Goal: Use online tool/utility: Utilize a website feature to perform a specific function

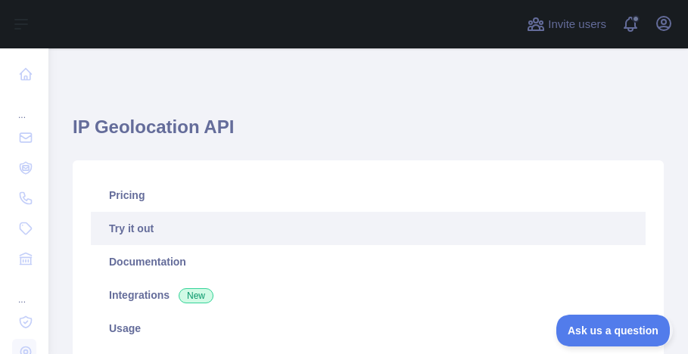
scroll to position [518, 0]
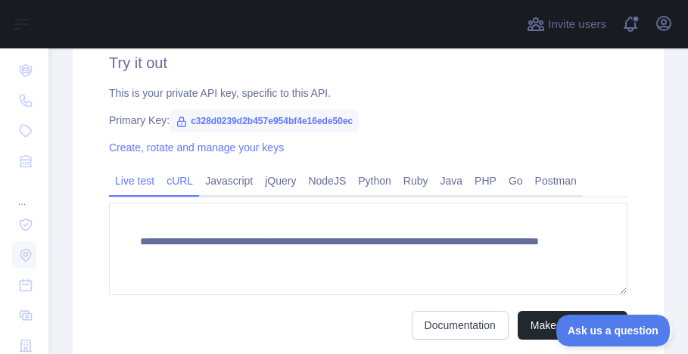
click at [183, 189] on link "cURL" at bounding box center [179, 181] width 39 height 24
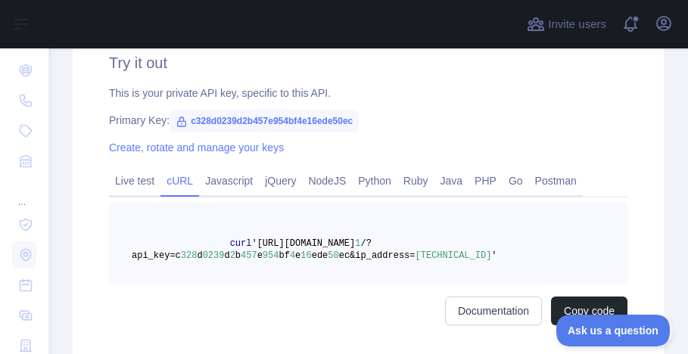
click at [183, 189] on link "cURL" at bounding box center [179, 181] width 39 height 24
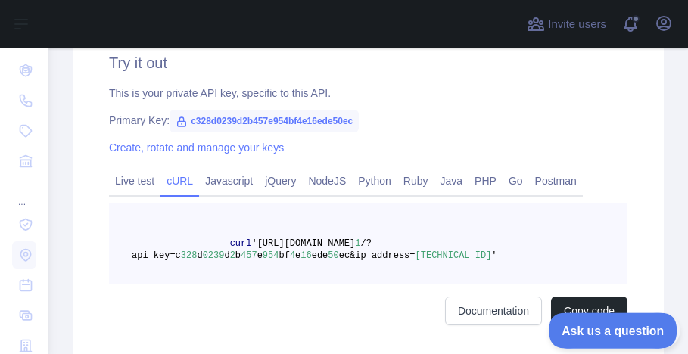
click at [567, 315] on button "Ask us a question" at bounding box center [604, 328] width 113 height 32
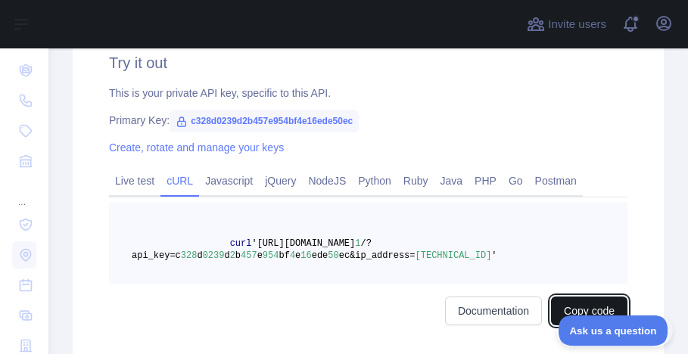
click at [576, 307] on button "Copy code" at bounding box center [589, 311] width 76 height 29
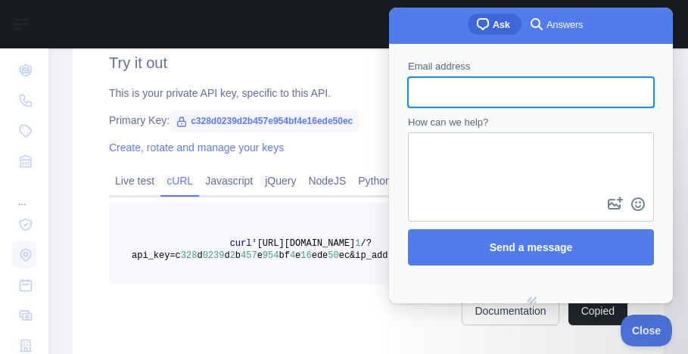
scroll to position [0, 0]
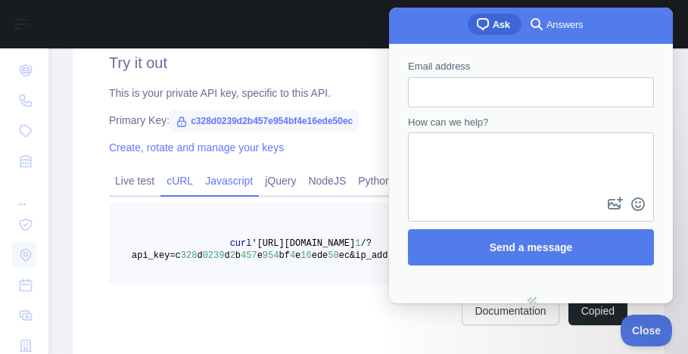
click at [230, 193] on link "Javascript" at bounding box center [229, 181] width 60 height 24
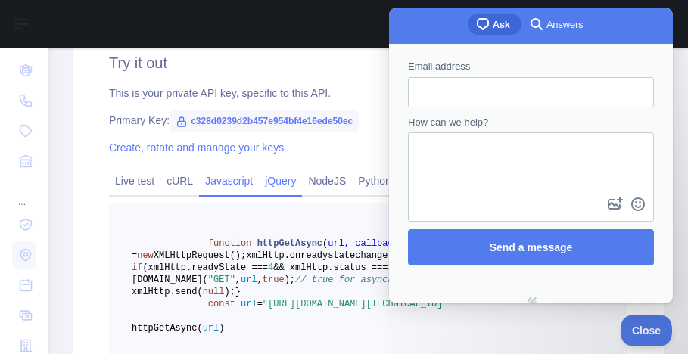
click at [278, 188] on link "jQuery" at bounding box center [280, 181] width 43 height 24
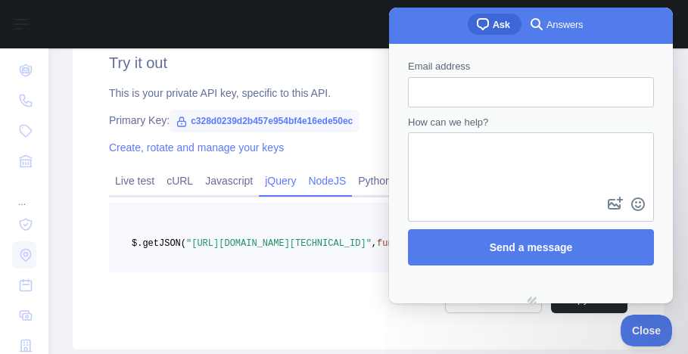
click at [315, 180] on link "NodeJS" at bounding box center [327, 181] width 50 height 24
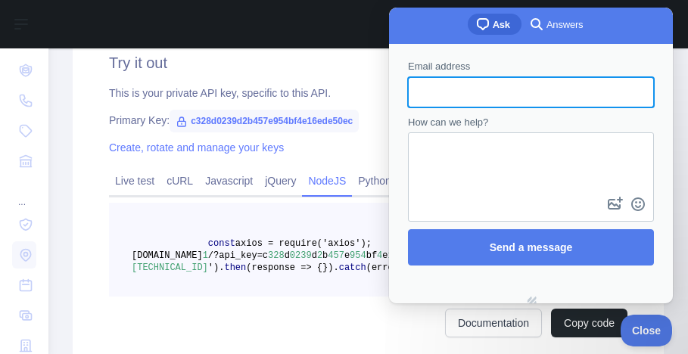
click at [521, 98] on input "Email address" at bounding box center [531, 92] width 222 height 27
click at [353, 188] on link "Python" at bounding box center [374, 181] width 45 height 24
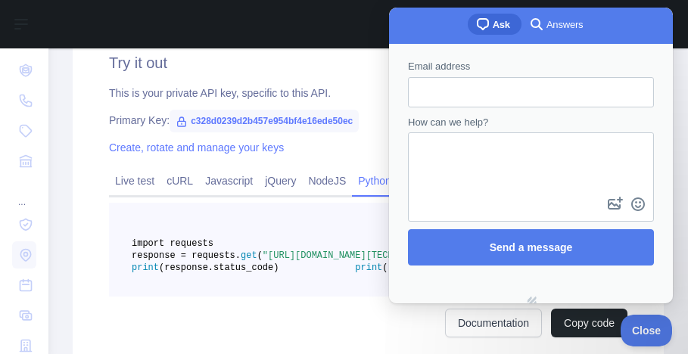
click at [278, 221] on pre "import requests response = requests. get ( "[URL][DOMAIN_NAME][TECHNICAL_ID]" )…" at bounding box center [368, 250] width 518 height 94
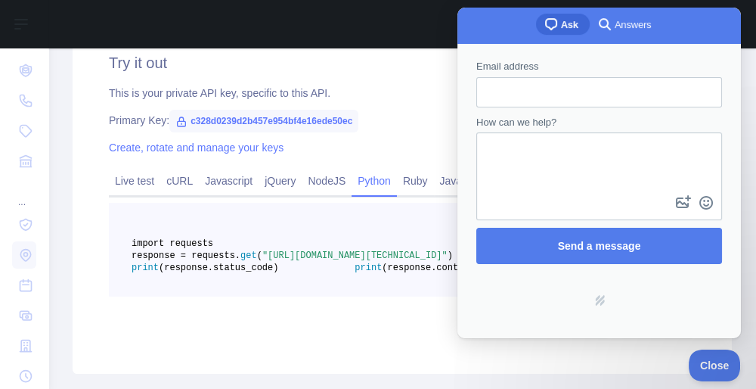
scroll to position [517, 0]
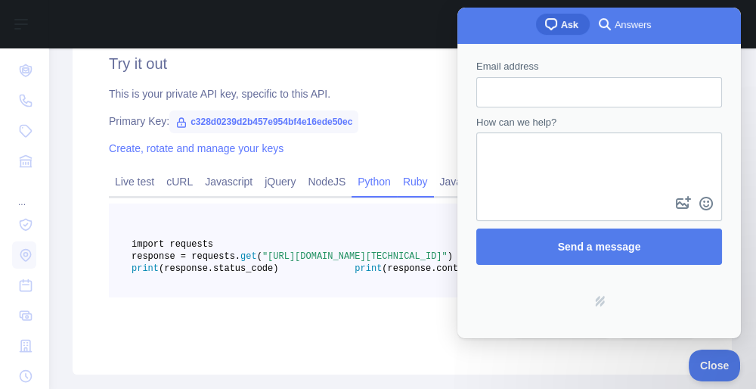
click at [413, 185] on link "Ruby" at bounding box center [415, 181] width 37 height 24
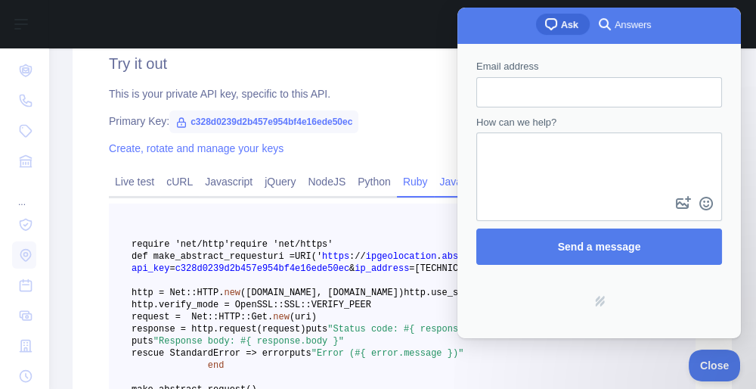
click at [440, 183] on link "Java" at bounding box center [451, 181] width 35 height 24
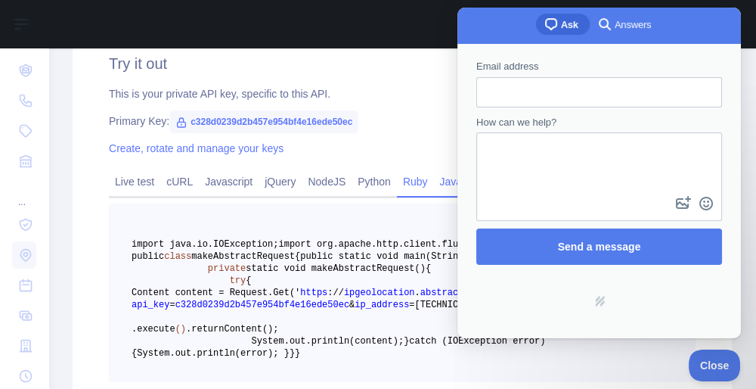
click at [406, 176] on link "Ruby" at bounding box center [415, 181] width 37 height 24
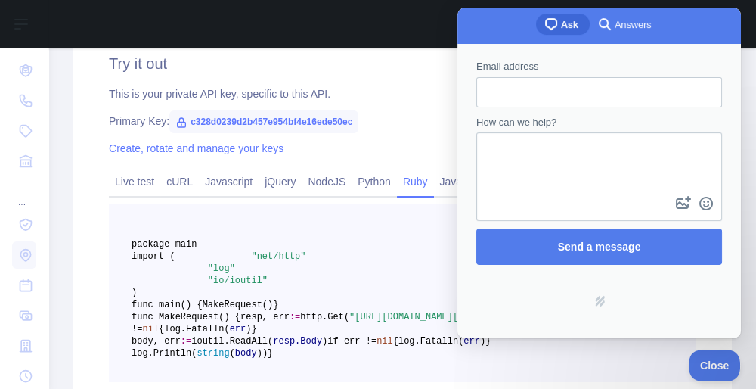
click at [328, 260] on pre "package main import ( "net/http" "log" "io/ioutil" ) func main() { MakeRequest(…" at bounding box center [402, 292] width 587 height 179
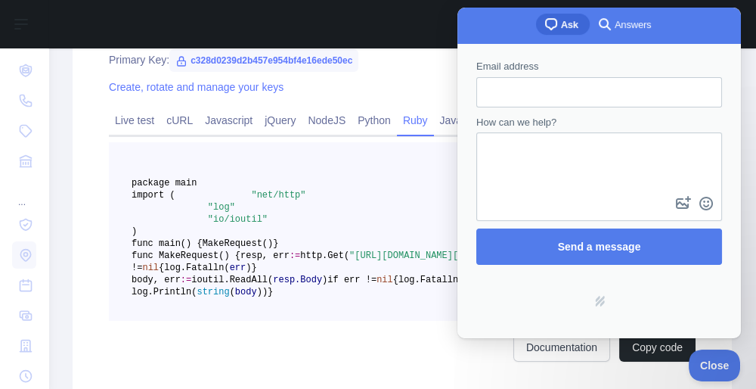
scroll to position [613, 0]
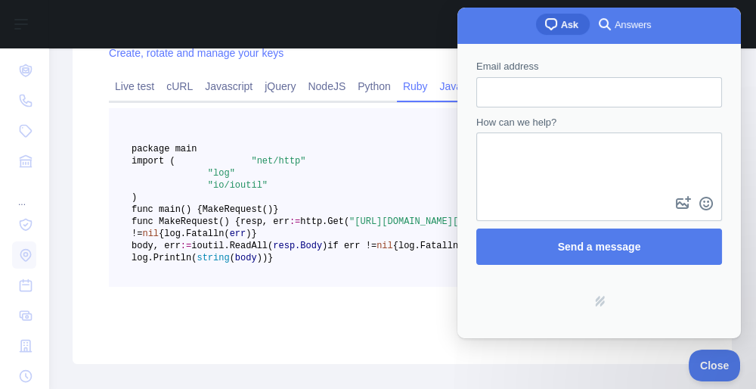
click at [437, 84] on link "Java" at bounding box center [451, 86] width 35 height 24
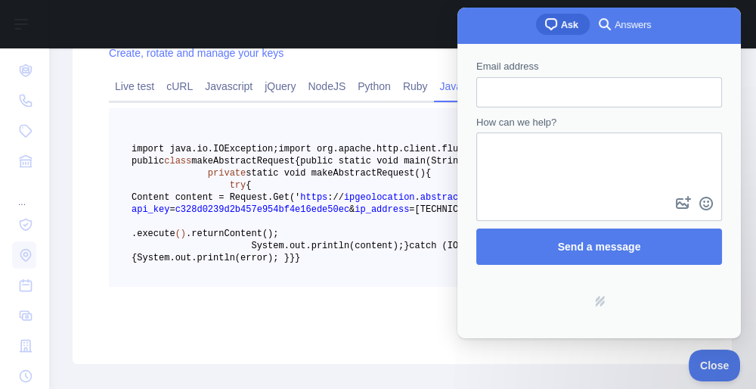
click at [321, 179] on span "static void make" at bounding box center [289, 173] width 87 height 11
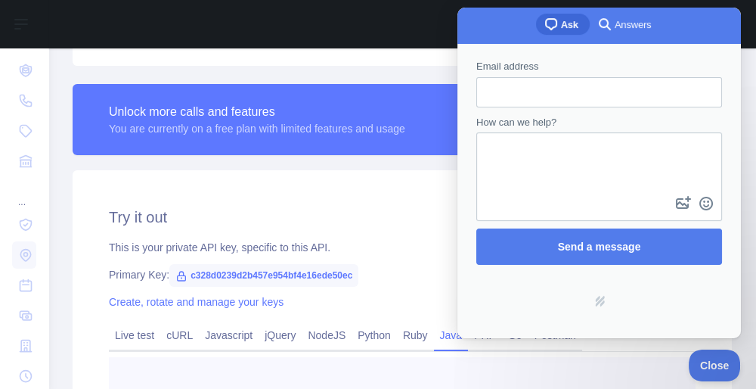
scroll to position [427, 0]
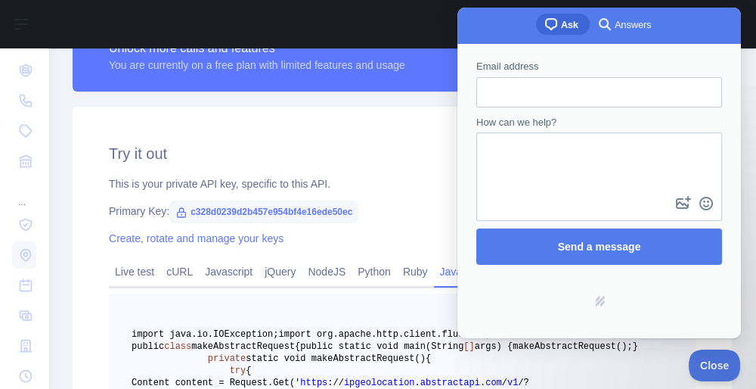
click at [671, 23] on div "chat-square Ask search-medium Answers" at bounding box center [600, 26] width 284 height 36
click at [621, 23] on span "Answers" at bounding box center [633, 24] width 36 height 15
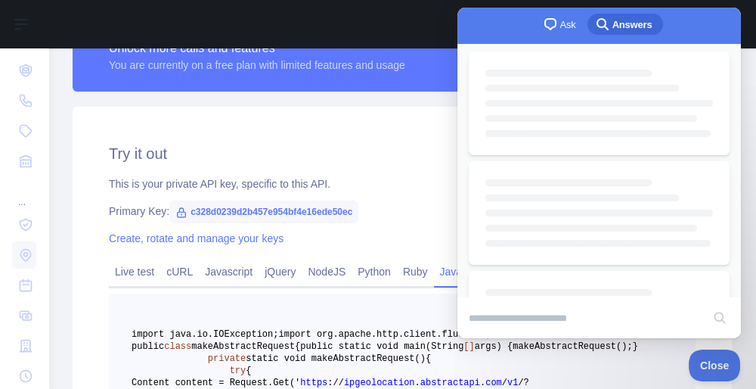
click at [579, 35] on link "chat-square Ask" at bounding box center [562, 24] width 52 height 21
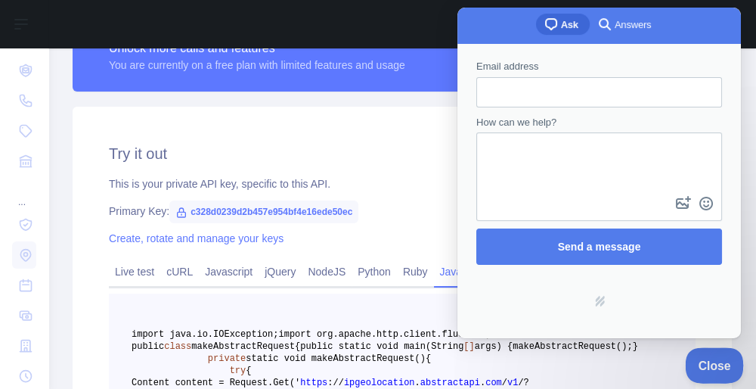
click at [687, 353] on span "Close" at bounding box center [710, 363] width 51 height 11
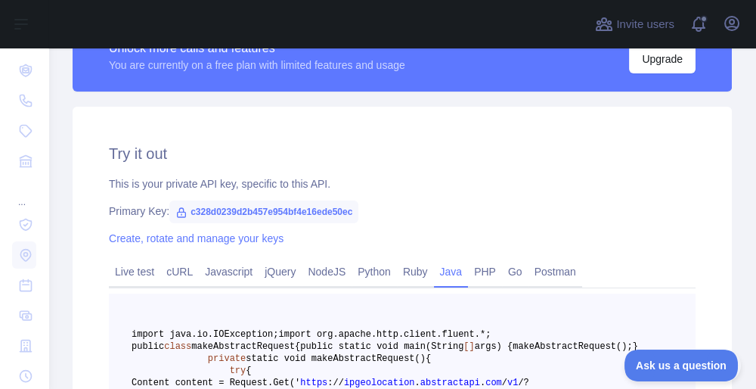
click at [600, 353] on pre "import java.io.IOException; import org.apache.http.client.fluent.*; public clas…" at bounding box center [402, 383] width 587 height 179
click at [474, 268] on link "PHP" at bounding box center [485, 271] width 34 height 24
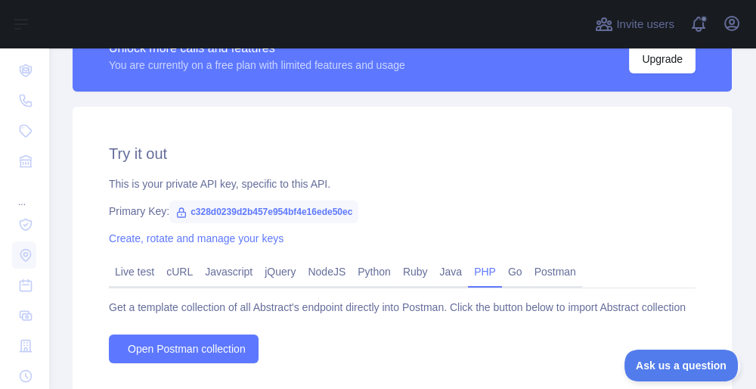
click at [474, 268] on link "PHP" at bounding box center [485, 271] width 34 height 24
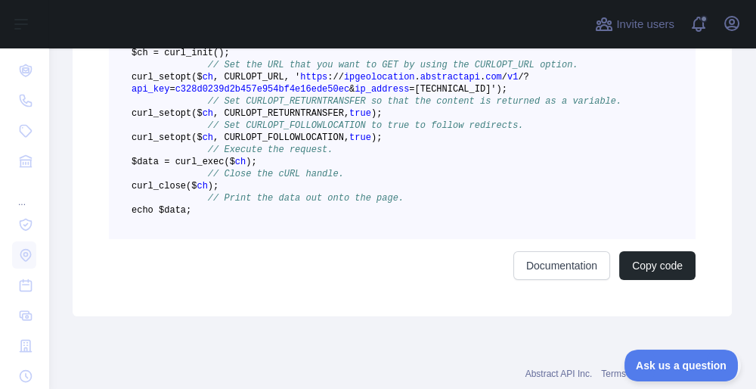
scroll to position [737, 0]
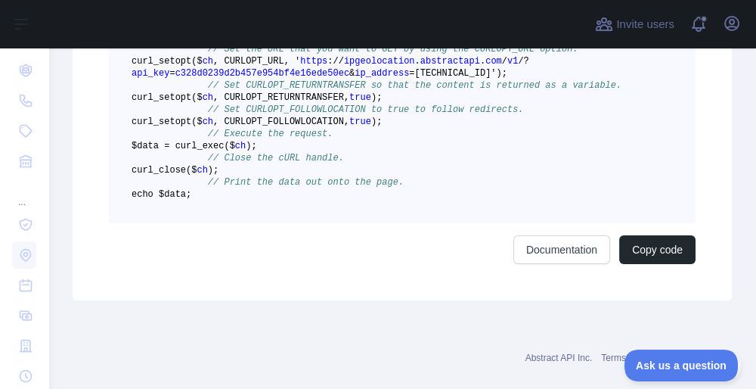
click at [472, 264] on div "// Initialize cURL. $ch = curl _init() ; // Set the URL that you want to GET by…" at bounding box center [402, 124] width 587 height 280
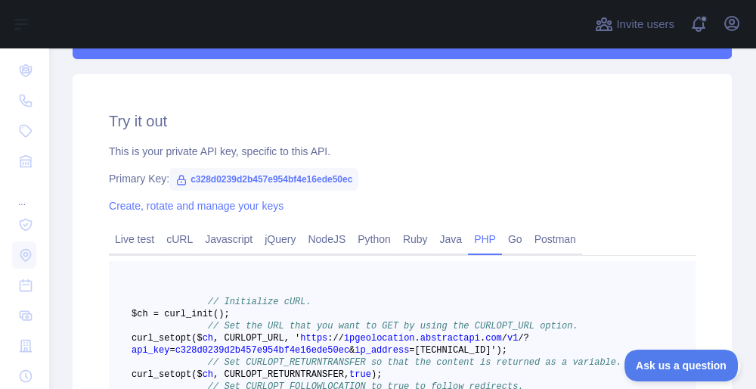
scroll to position [427, 0]
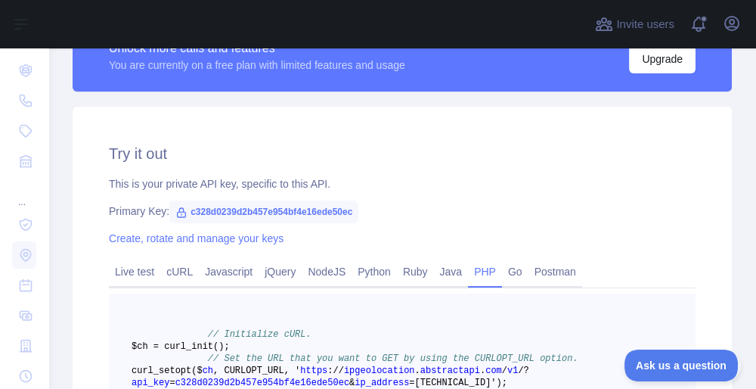
click at [486, 271] on link "PHP" at bounding box center [485, 271] width 34 height 24
click at [502, 275] on link "Go" at bounding box center [515, 271] width 26 height 24
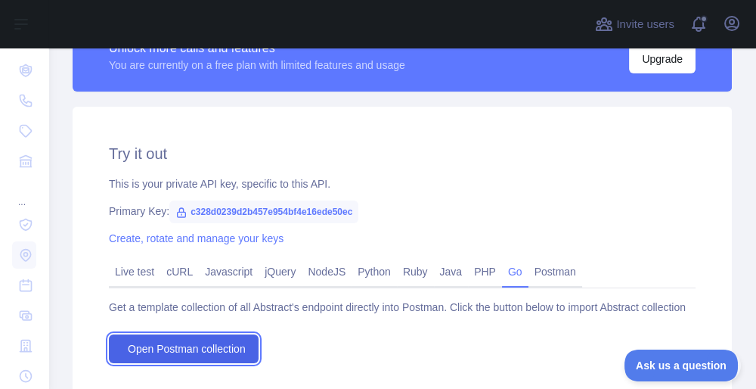
click at [244, 349] on span "Open Postman collection" at bounding box center [187, 348] width 118 height 15
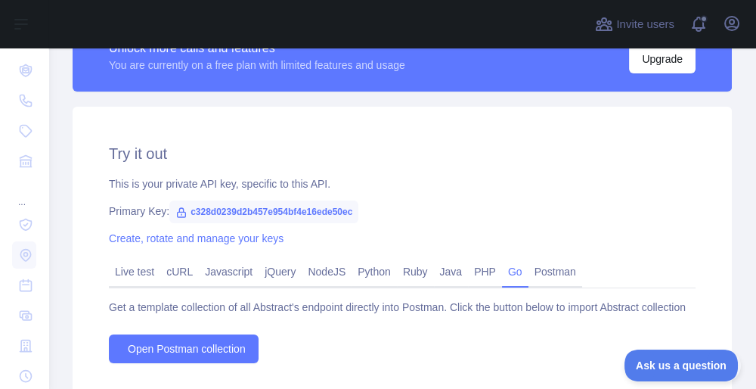
click at [424, 205] on div "Primary Key: c328d0239d2b457e954bf4e16ede50ec" at bounding box center [402, 210] width 587 height 15
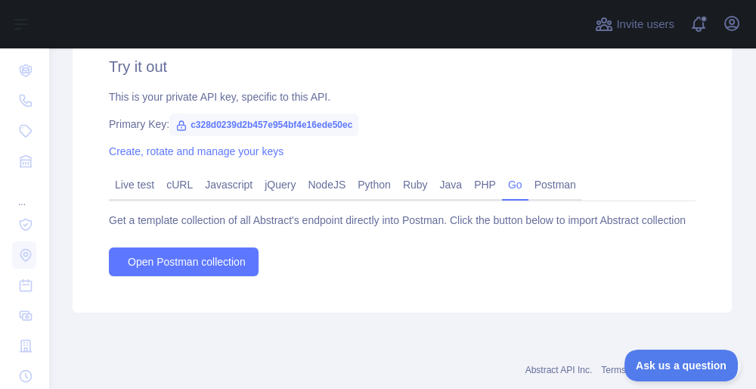
scroll to position [523, 0]
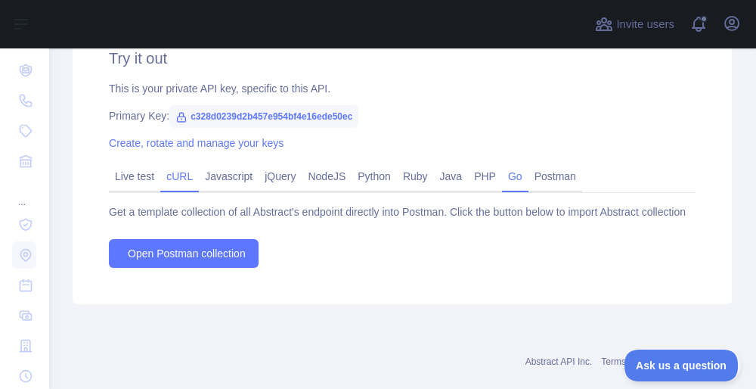
click at [189, 181] on link "cURL" at bounding box center [179, 176] width 39 height 24
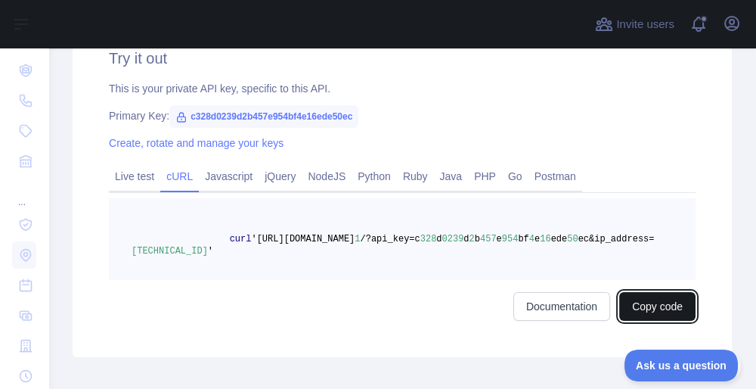
click at [630, 297] on button "Copy code" at bounding box center [658, 306] width 76 height 29
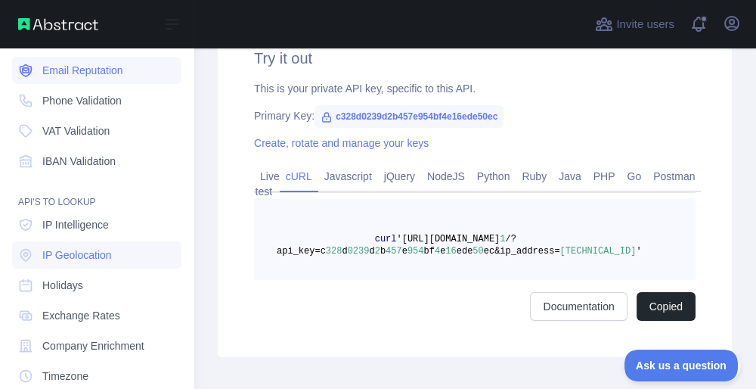
click at [85, 72] on span "Email Reputation" at bounding box center [82, 70] width 81 height 15
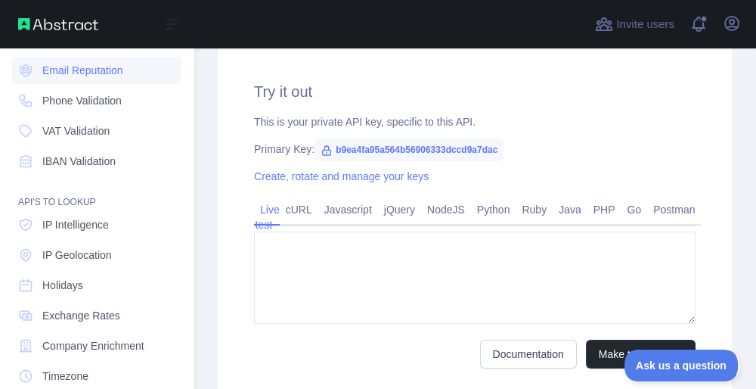
type textarea "**********"
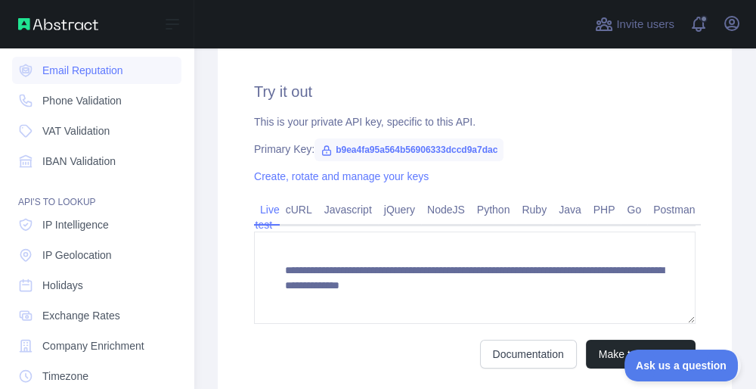
scroll to position [362, 0]
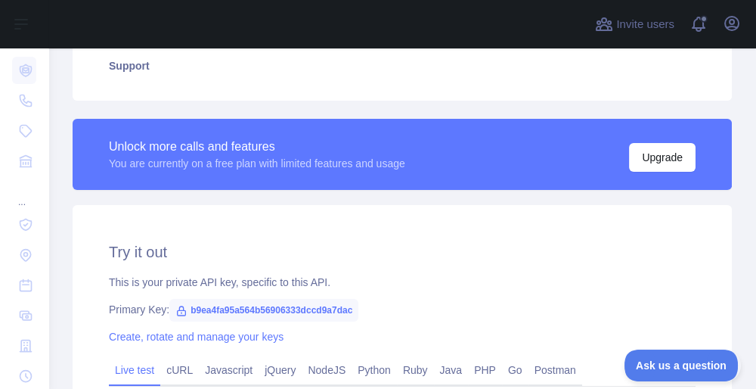
click at [590, 269] on div "**********" at bounding box center [403, 384] width 660 height 359
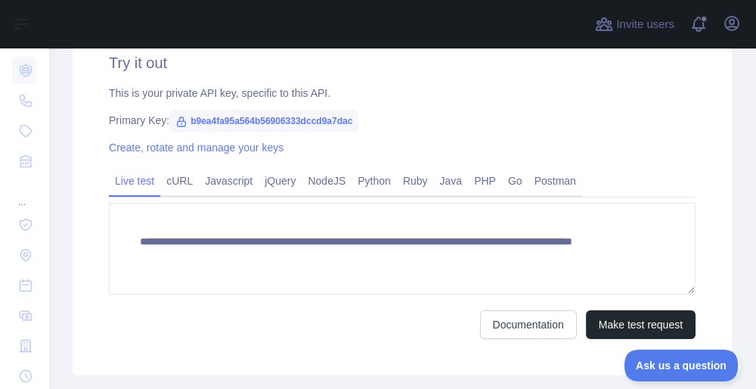
scroll to position [599, 0]
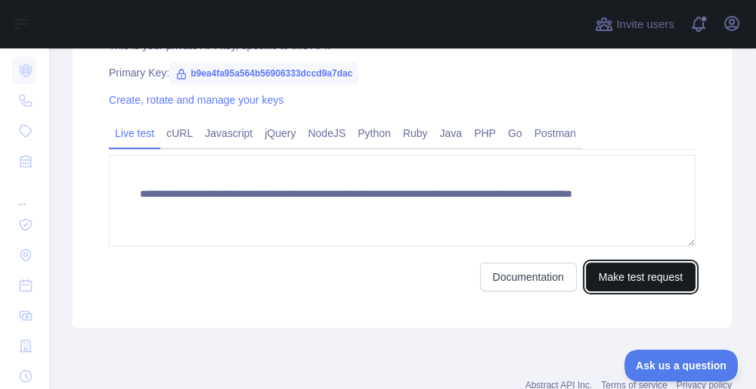
click at [608, 274] on button "Make test request" at bounding box center [641, 276] width 110 height 29
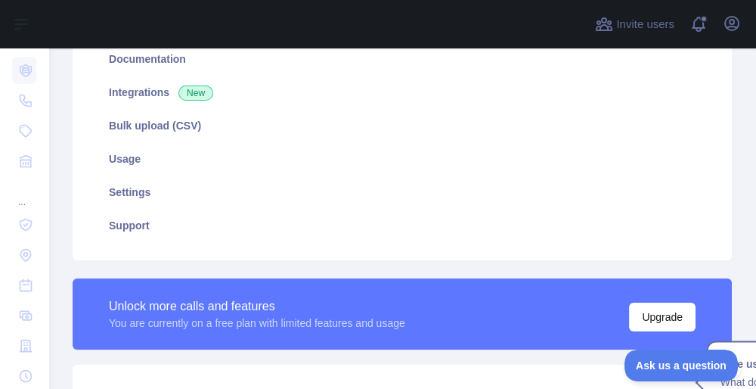
scroll to position [512, 0]
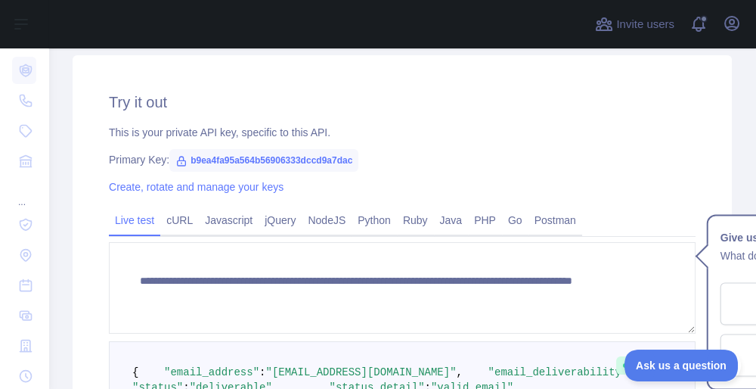
click at [190, 224] on link "cURL" at bounding box center [179, 220] width 39 height 24
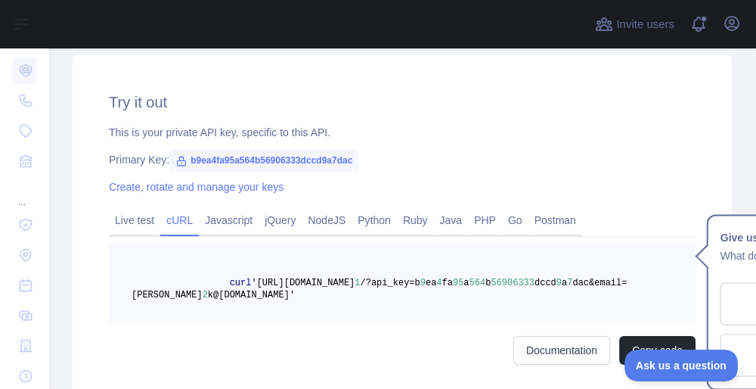
click at [458, 303] on pre "curl '[URL][DOMAIN_NAME] 1 /?api_key=b 9 ea 4 fa 95 a 564 b 56906333 dccd 9 a 7…" at bounding box center [402, 283] width 587 height 82
click at [295, 295] on span "k@[DOMAIN_NAME]'" at bounding box center [251, 295] width 87 height 11
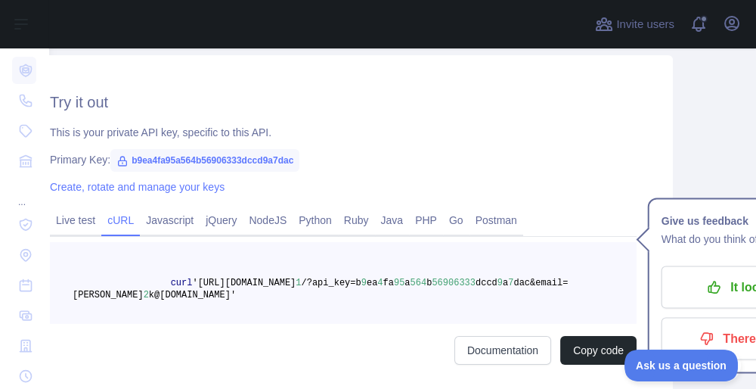
scroll to position [512, 65]
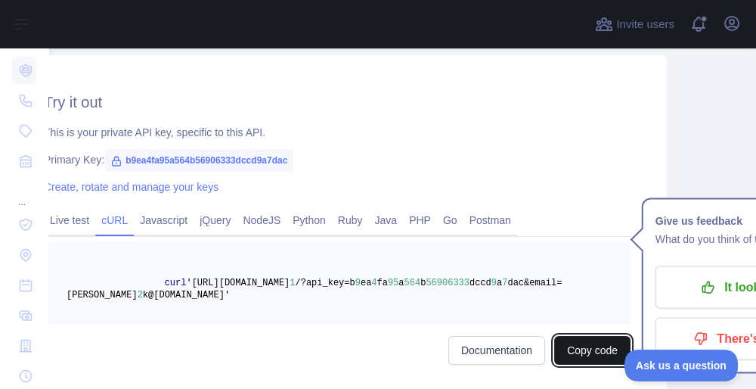
click at [585, 353] on button "Copy code" at bounding box center [592, 350] width 76 height 29
